Goal: Navigation & Orientation: Find specific page/section

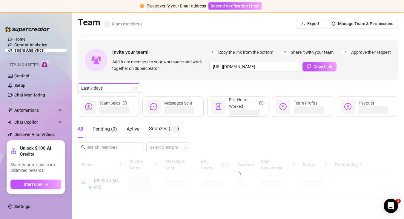
click at [133, 88] on span "Last 7 days" at bounding box center [109, 88] width 56 height 9
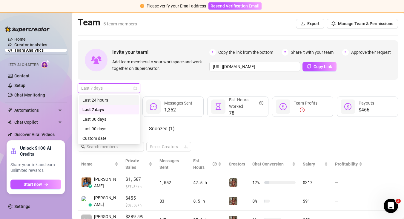
click at [126, 99] on div "Last 24 hours" at bounding box center [108, 100] width 53 height 7
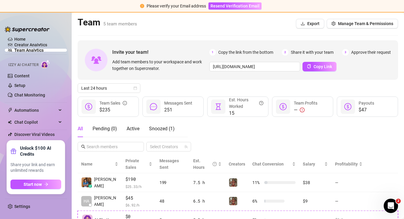
click at [207, 90] on div "Last 24 hours" at bounding box center [238, 88] width 320 height 10
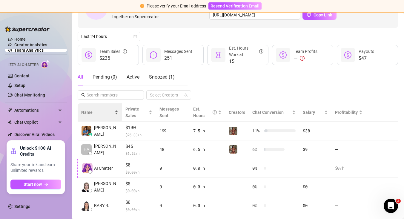
scroll to position [51, 0]
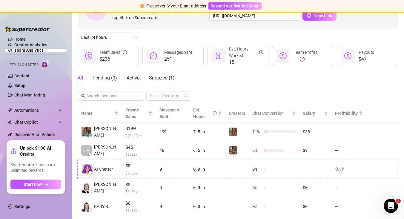
click at [42, 46] on ul "Home Creator Analytics Team Analytics Izzy AI Chatter Content Setup Chat Monito…" at bounding box center [36, 86] width 62 height 103
click at [37, 45] on link "Creator Analytics" at bounding box center [38, 45] width 48 height 10
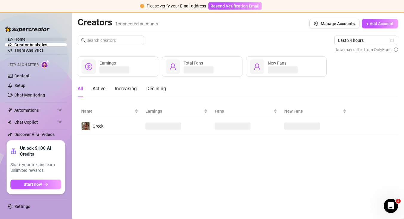
click at [24, 38] on link "Home" at bounding box center [19, 39] width 11 height 5
